Goal: Information Seeking & Learning: Learn about a topic

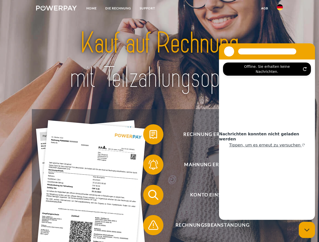
click at [56, 9] on img at bounding box center [56, 8] width 41 height 5
click at [280, 9] on img at bounding box center [280, 7] width 6 height 6
click at [264, 8] on link "agb" at bounding box center [265, 8] width 16 height 9
click at [149, 136] on span at bounding box center [145, 134] width 25 height 25
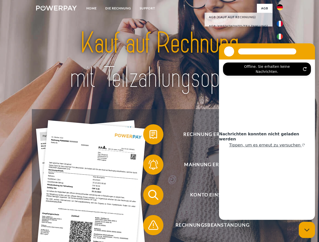
click at [149, 166] on span at bounding box center [145, 164] width 25 height 25
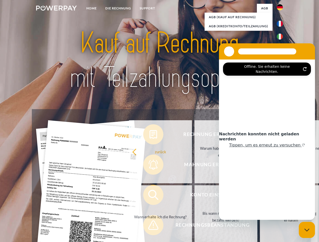
click at [194, 196] on link "Bis wann muss die Rechnung bezahlt werden?" at bounding box center [225, 217] width 63 height 63
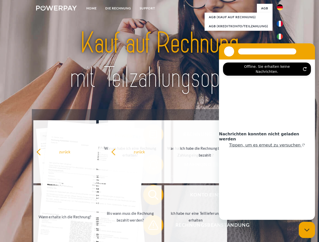
click at [149, 226] on span at bounding box center [145, 225] width 25 height 25
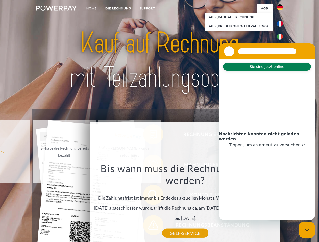
click at [307, 230] on icon "Messaging-Fenster schließen" at bounding box center [306, 230] width 5 height 3
